Goal: Transaction & Acquisition: Purchase product/service

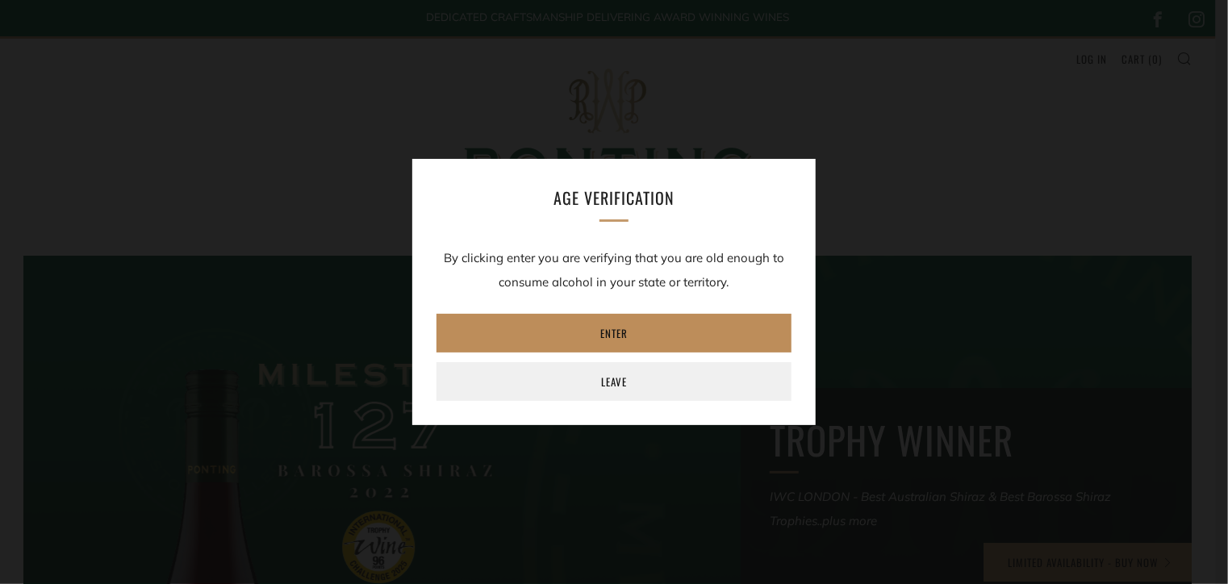
click at [612, 327] on link "Enter" at bounding box center [613, 333] width 355 height 39
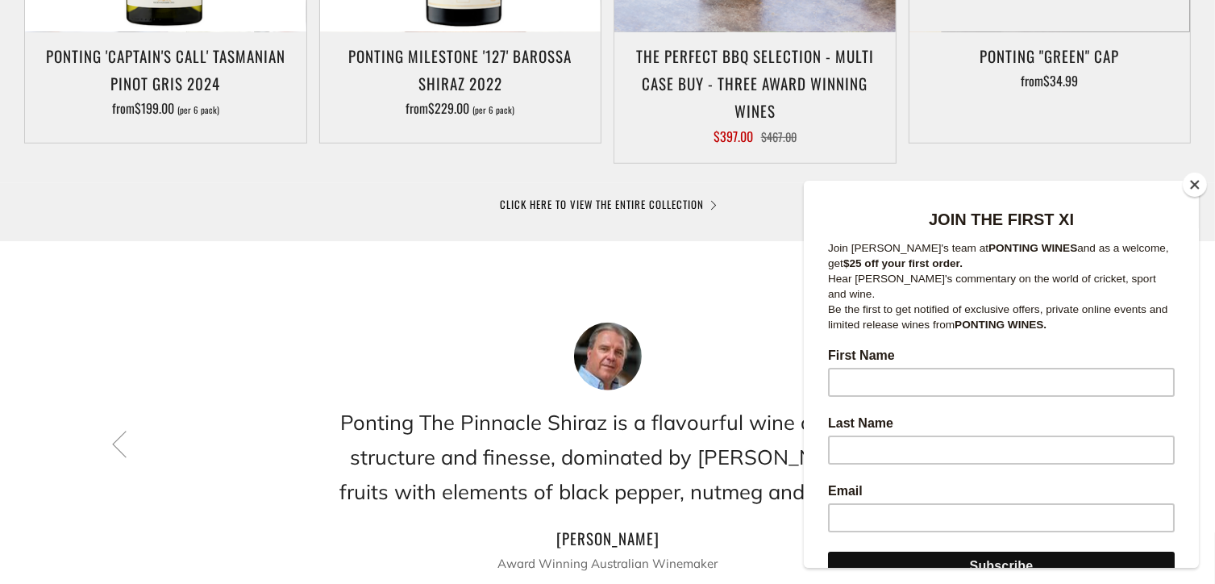
scroll to position [164, 0]
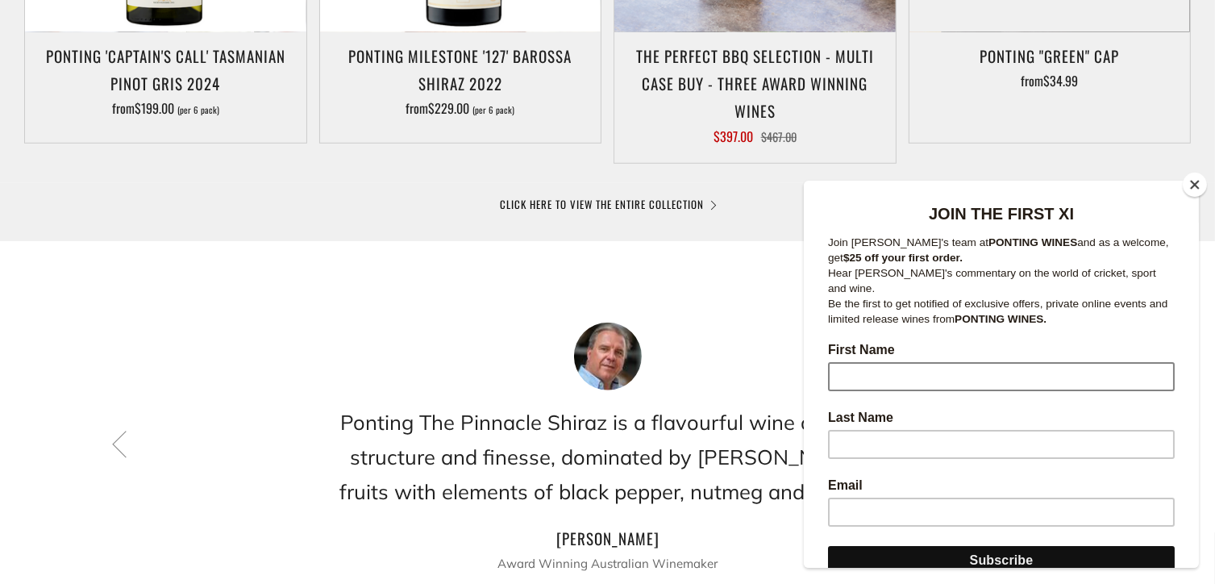
click at [852, 362] on input "First Name" at bounding box center [1000, 376] width 347 height 29
type input "Deane"
type input "Portch"
type input "dpo99972@bigpond.net.au"
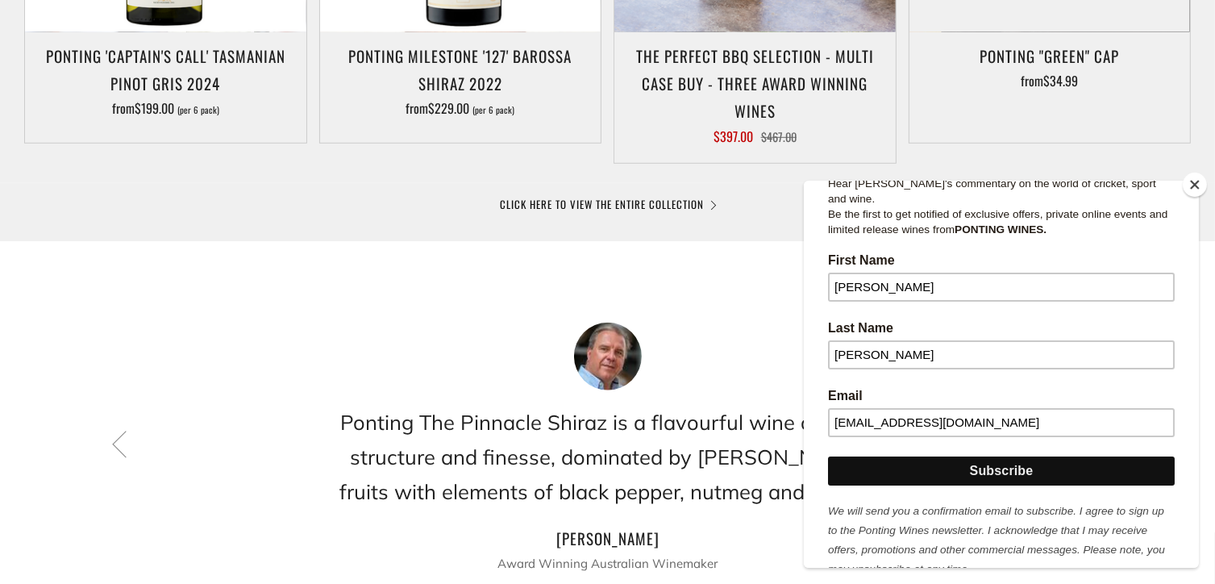
scroll to position [273, 0]
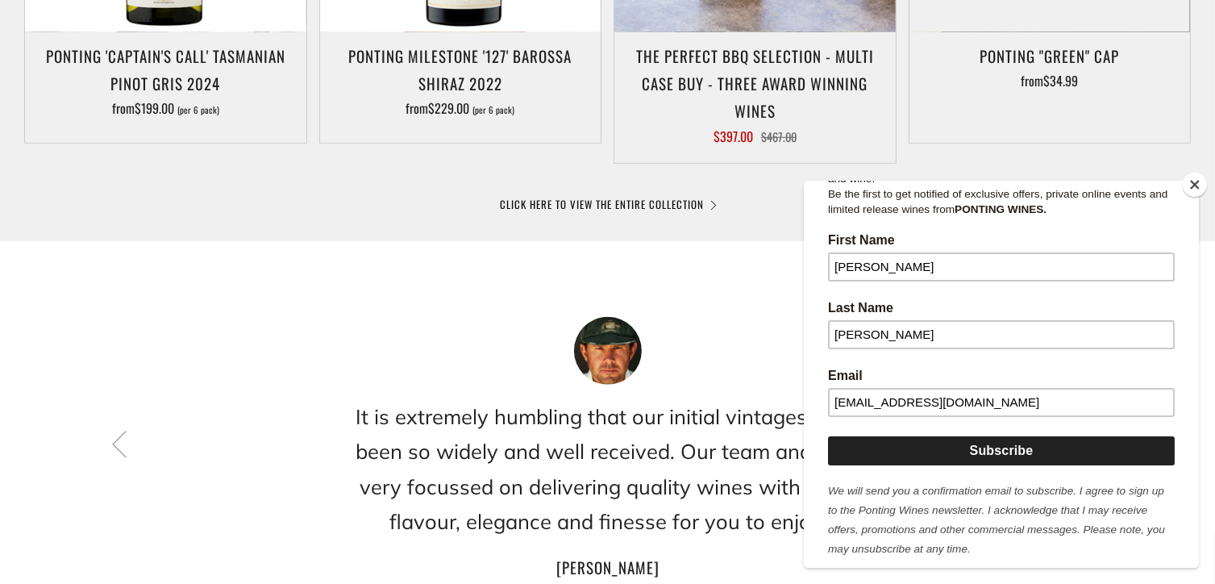
click at [1002, 437] on input "Subscribe" at bounding box center [1000, 451] width 347 height 29
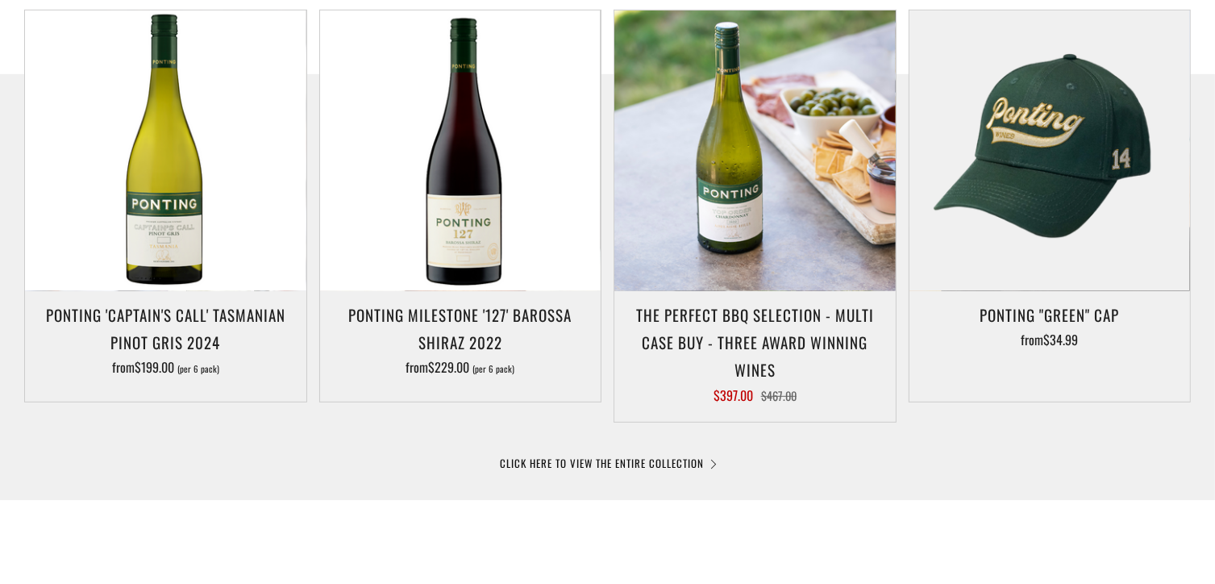
scroll to position [854, 0]
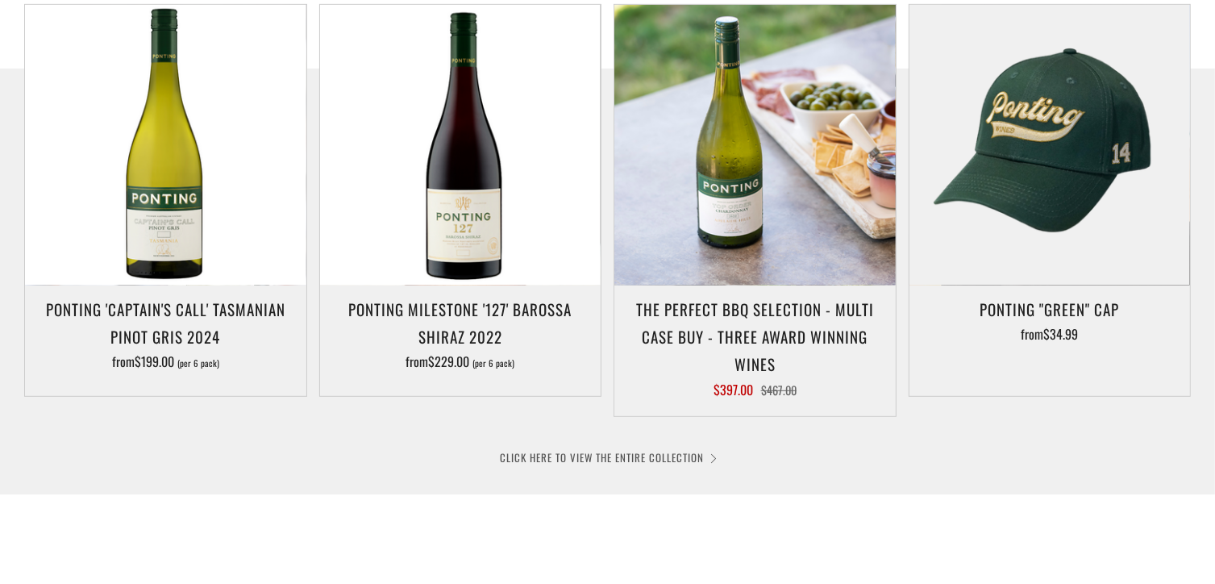
click at [681, 454] on link "CLICK HERE TO VIEW THE ENTIRE COLLECTION" at bounding box center [608, 457] width 215 height 16
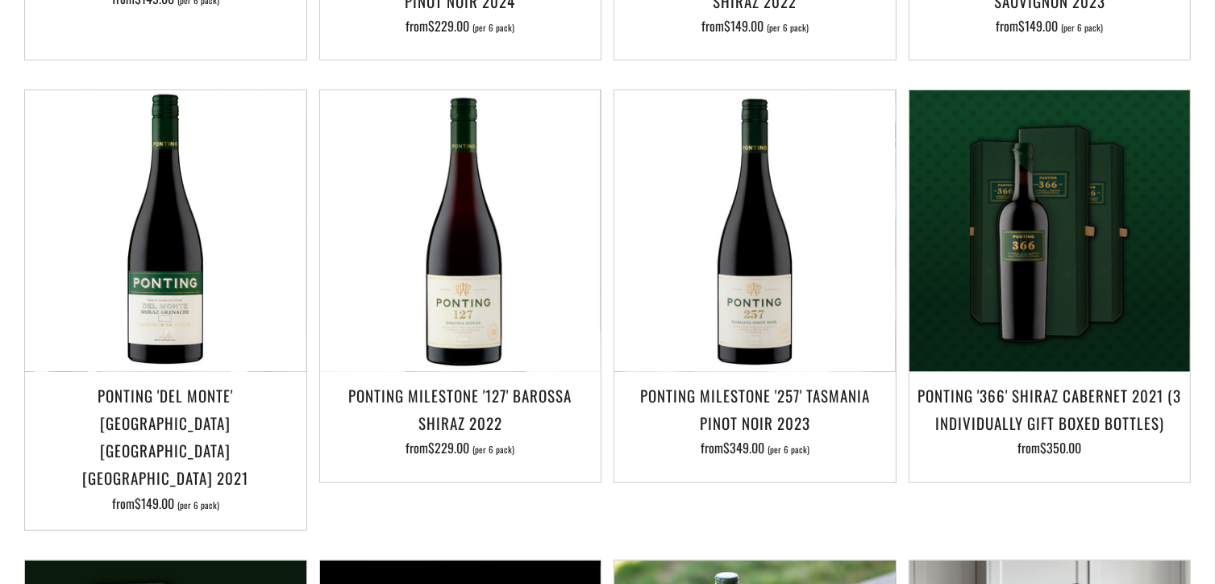
scroll to position [1182, 0]
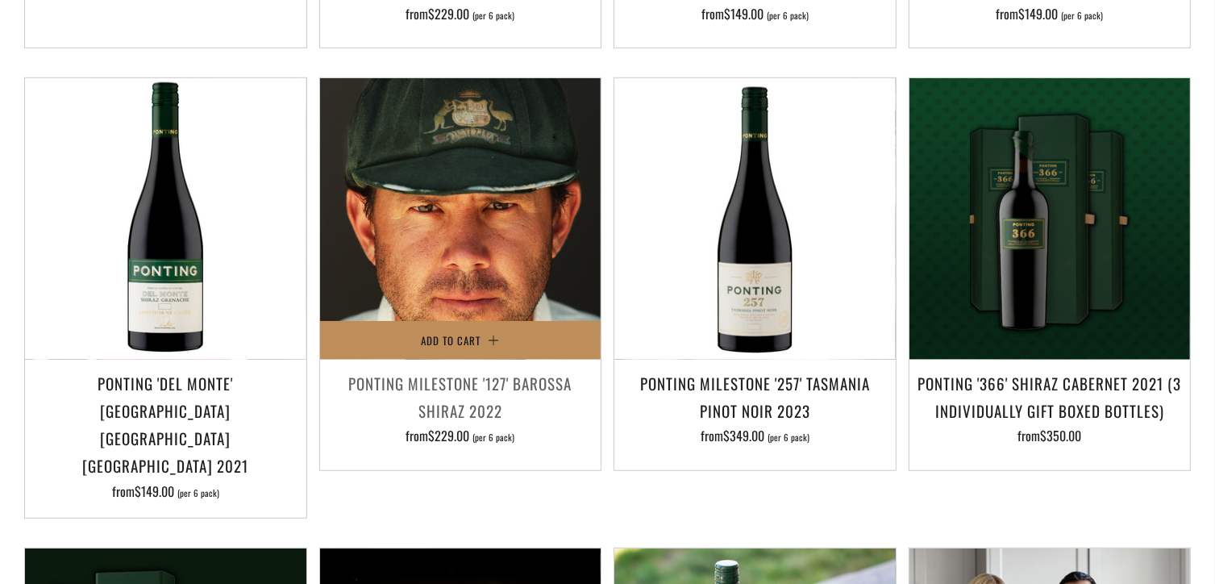
click at [464, 332] on span "Add to Cart" at bounding box center [451, 340] width 60 height 16
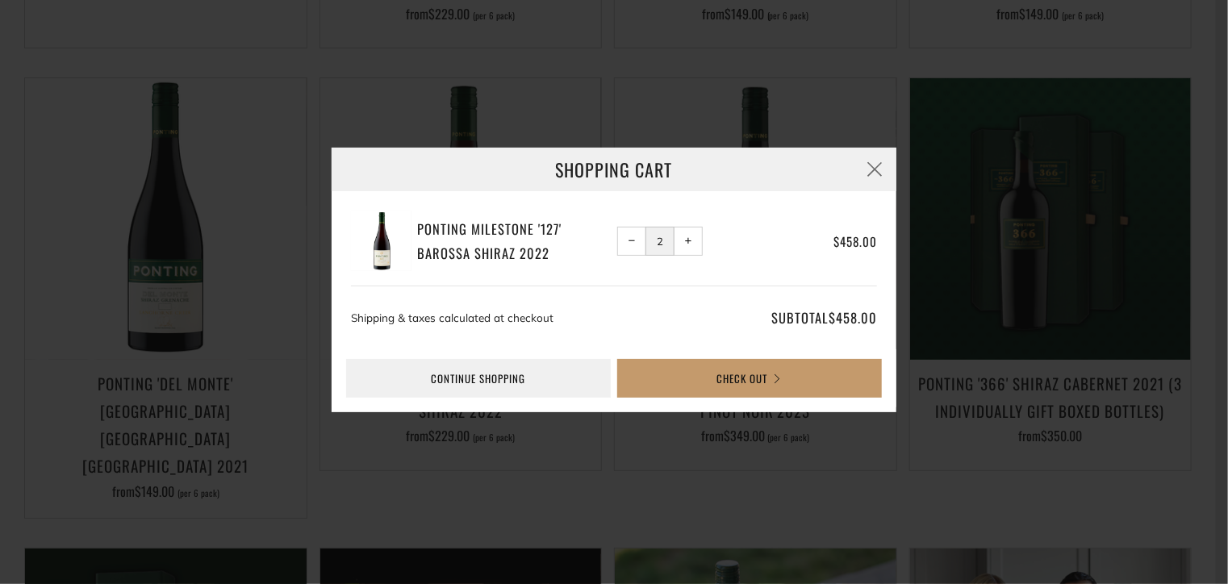
click at [631, 241] on span "−" at bounding box center [631, 240] width 7 height 7
click at [868, 174] on button "button" at bounding box center [874, 170] width 44 height 44
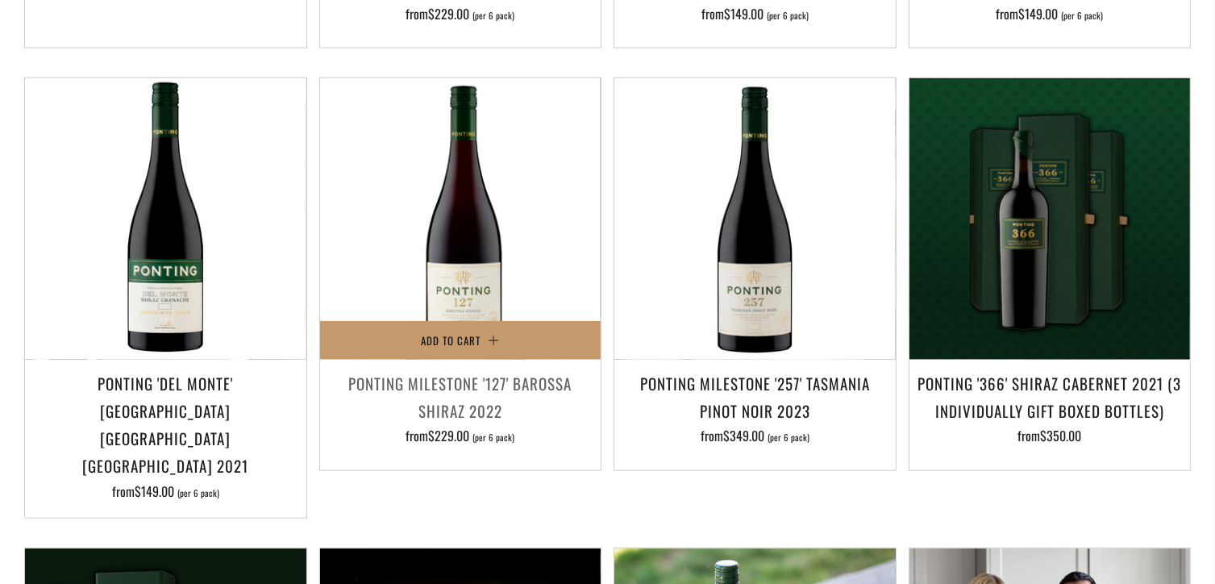
click at [451, 395] on h3 "Ponting Milestone '127' Barossa Shiraz 2022" at bounding box center [460, 396] width 265 height 55
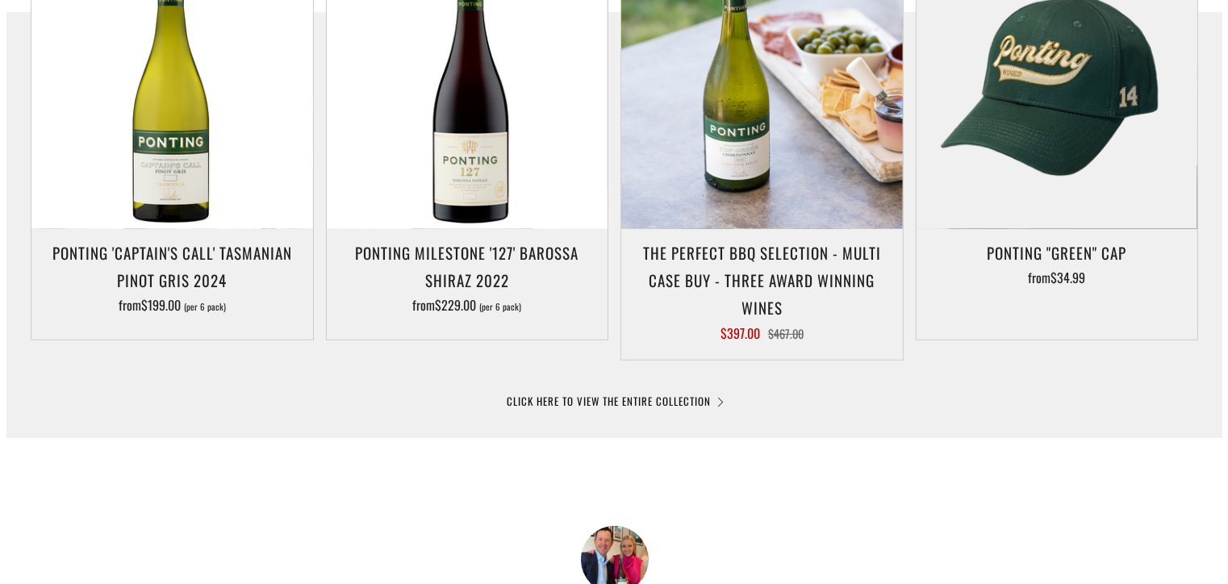
scroll to position [905, 0]
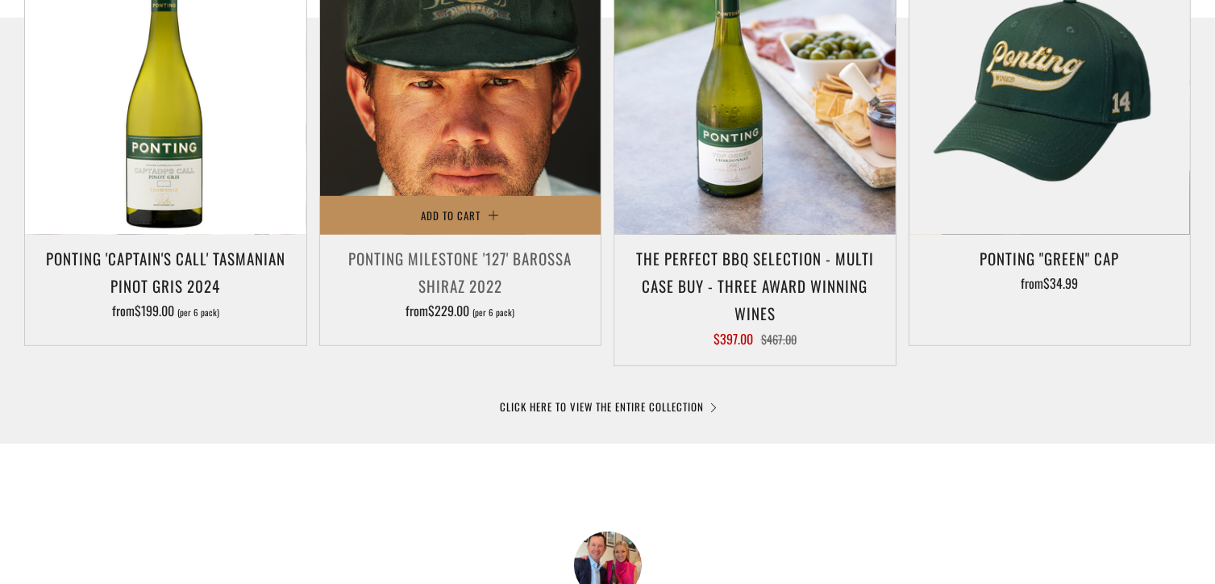
click at [459, 213] on span "Add to Cart" at bounding box center [451, 215] width 60 height 16
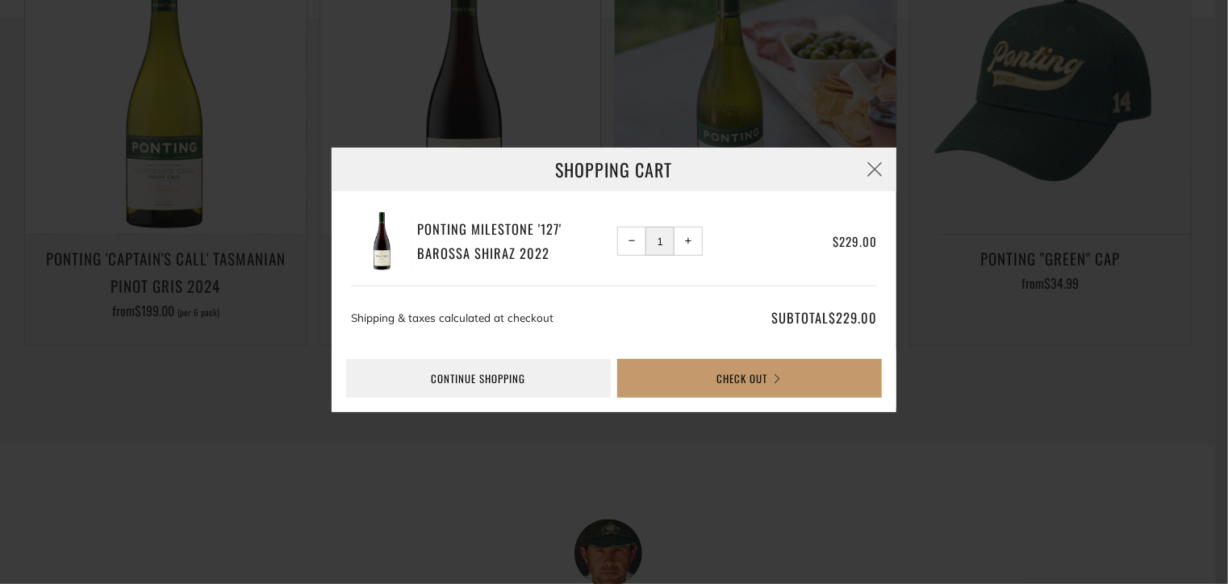
click at [688, 241] on span "+" at bounding box center [688, 240] width 7 height 7
click at [690, 241] on span "+" at bounding box center [688, 240] width 7 height 7
click at [632, 239] on span "−" at bounding box center [631, 240] width 7 height 7
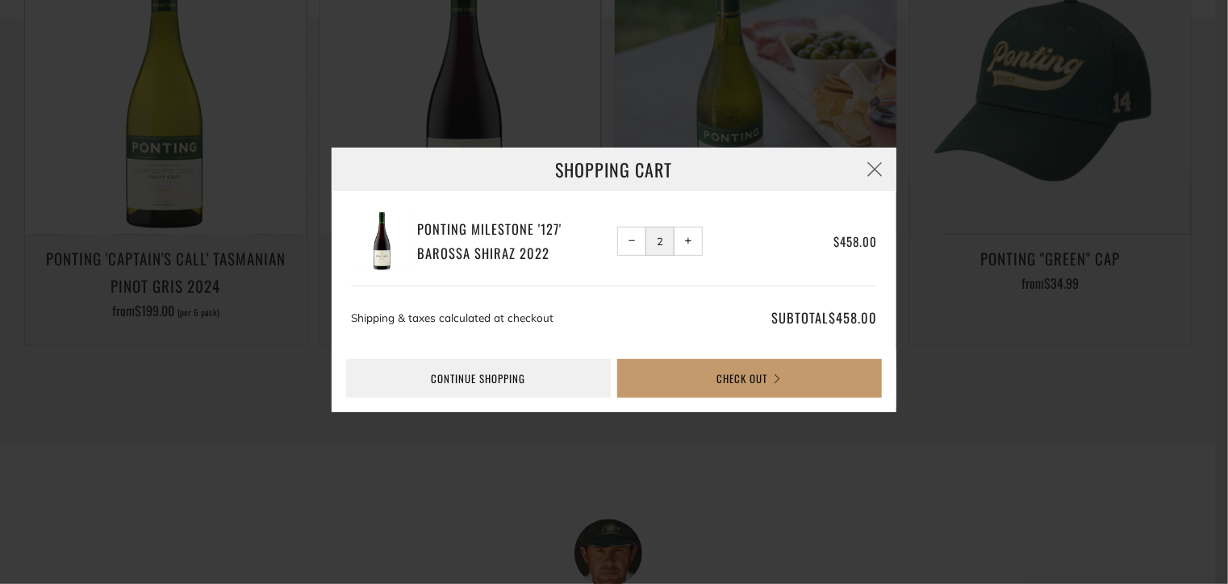
click at [634, 237] on span "−" at bounding box center [631, 240] width 7 height 7
click at [631, 241] on span "−" at bounding box center [631, 240] width 7 height 7
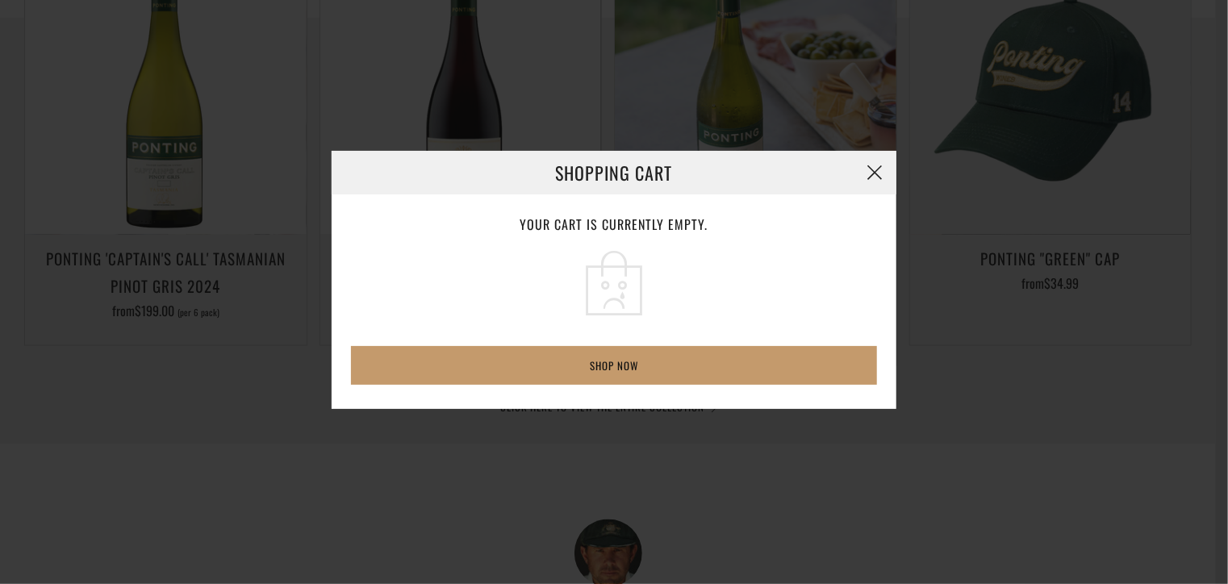
click at [873, 175] on button "button" at bounding box center [874, 173] width 44 height 44
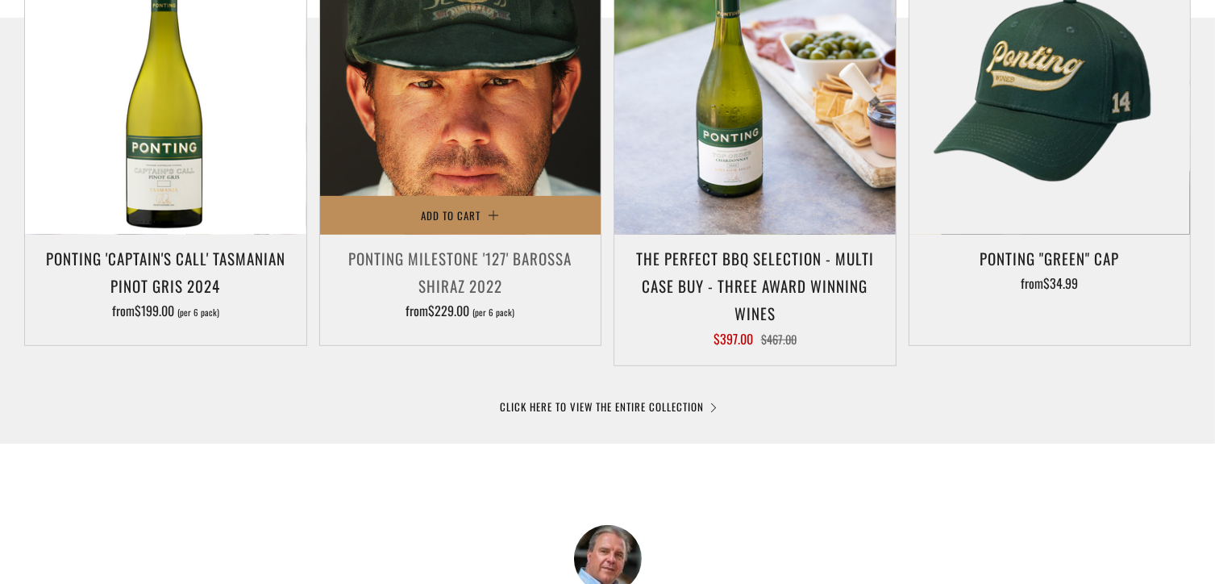
click at [469, 209] on span "Add to Cart" at bounding box center [451, 215] width 60 height 16
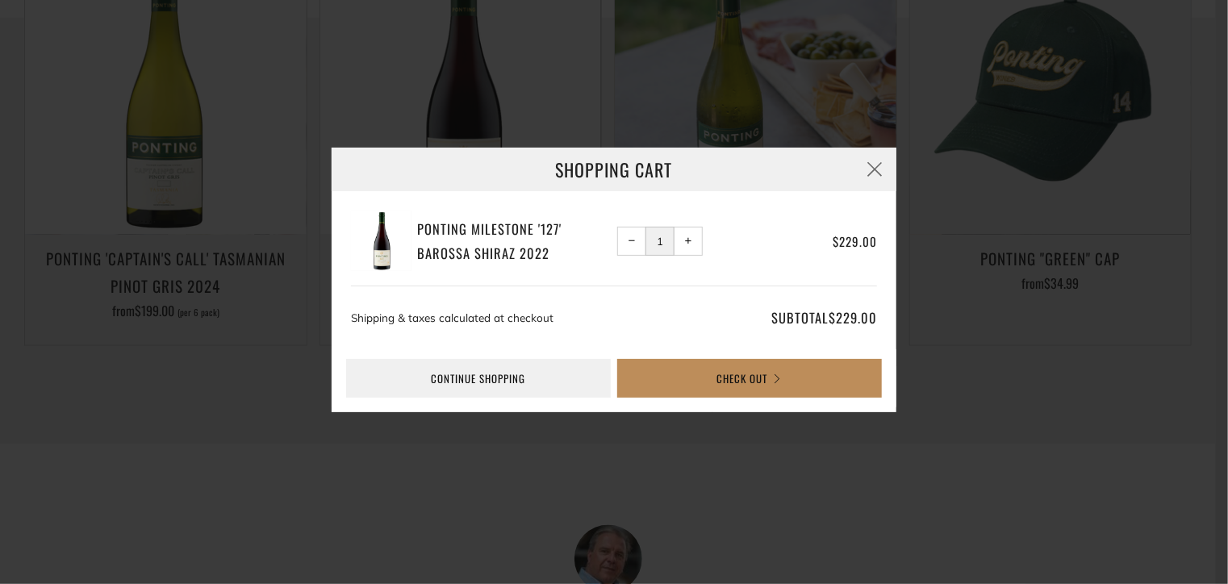
click at [744, 375] on button "Check Out" at bounding box center [749, 378] width 265 height 39
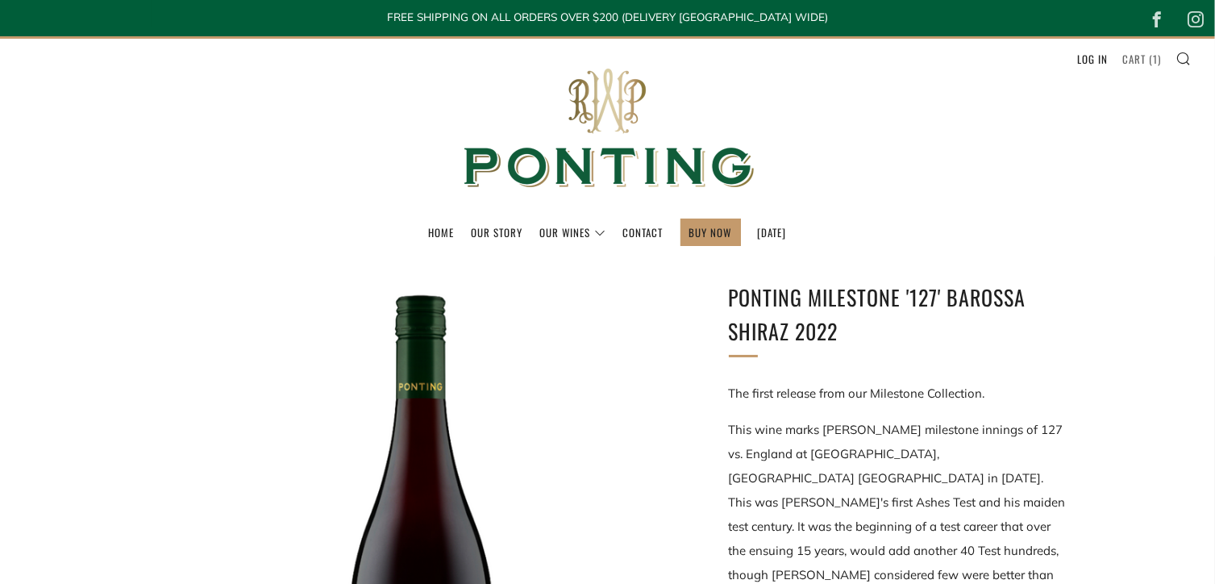
click at [1139, 62] on link "Cart ( 1 )" at bounding box center [1142, 59] width 39 height 26
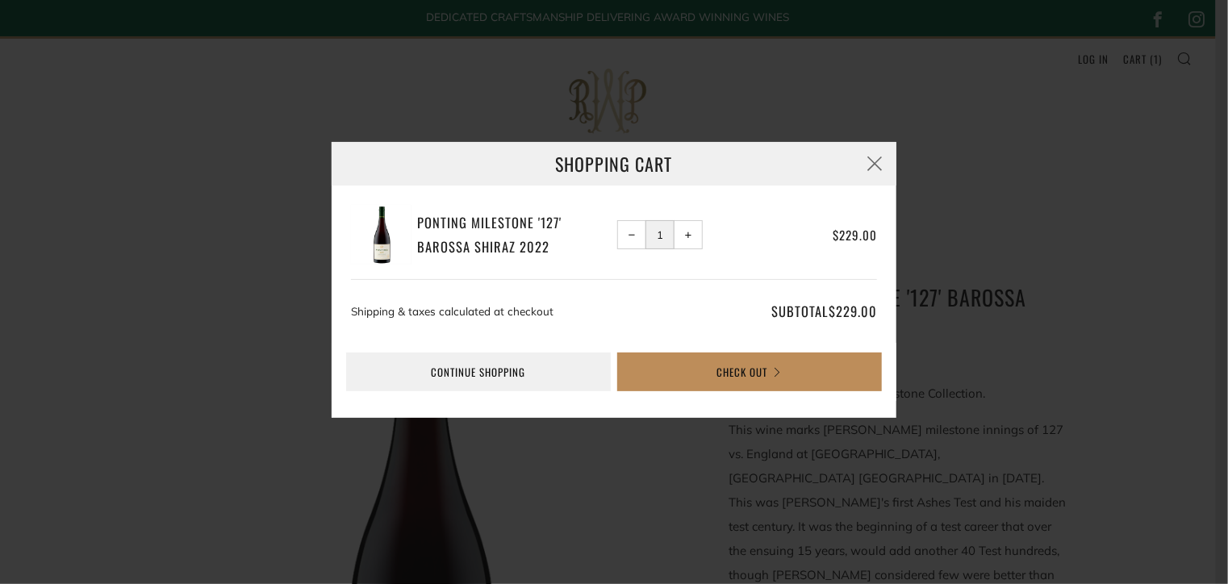
click at [736, 371] on button "Check Out" at bounding box center [749, 371] width 265 height 39
click at [629, 235] on span "−" at bounding box center [631, 234] width 7 height 7
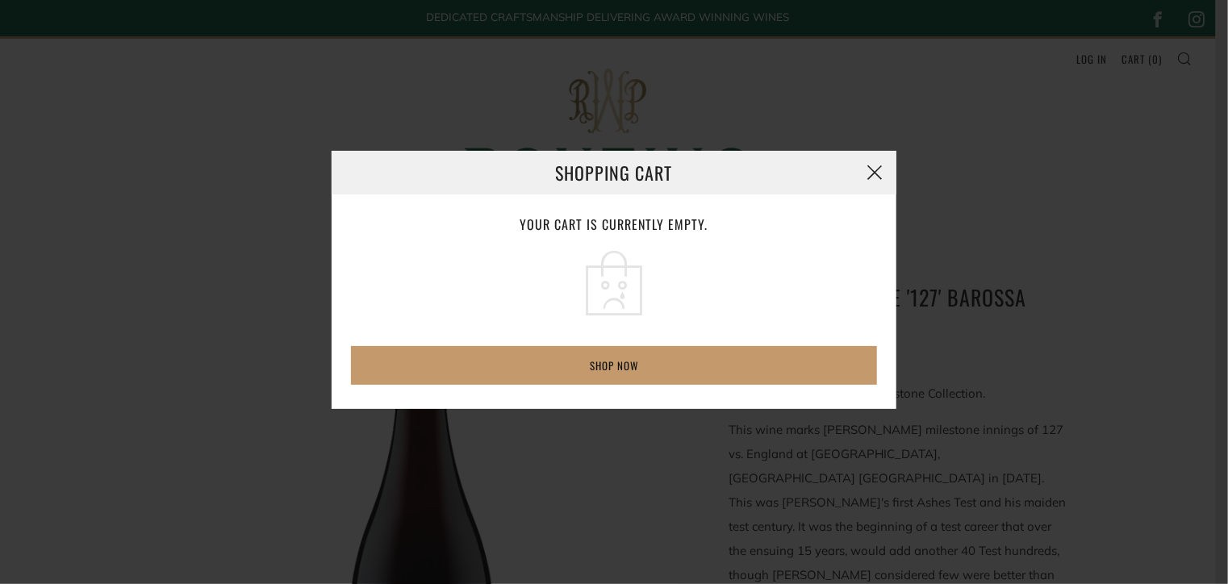
click at [871, 169] on button "button" at bounding box center [874, 173] width 44 height 44
